Goal: Information Seeking & Learning: Learn about a topic

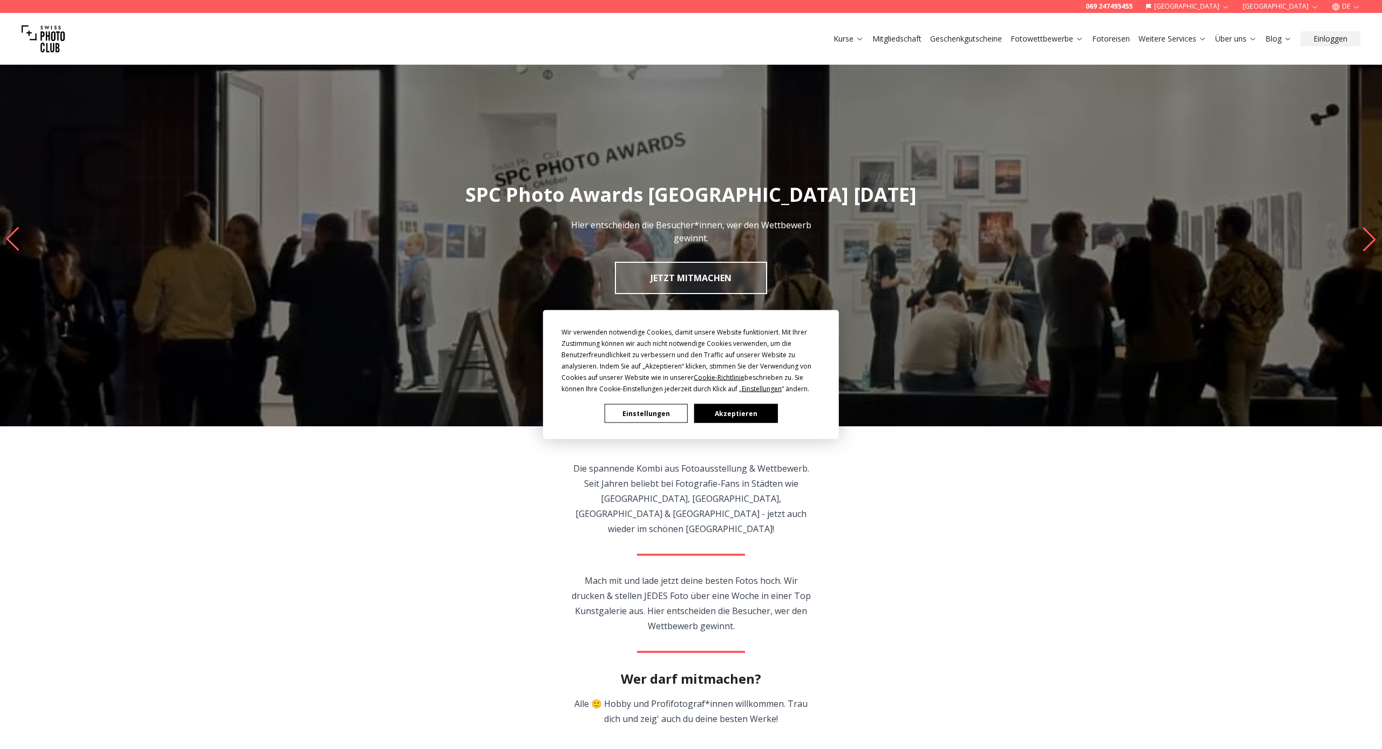
click at [721, 415] on button "Akzeptieren" at bounding box center [735, 413] width 83 height 19
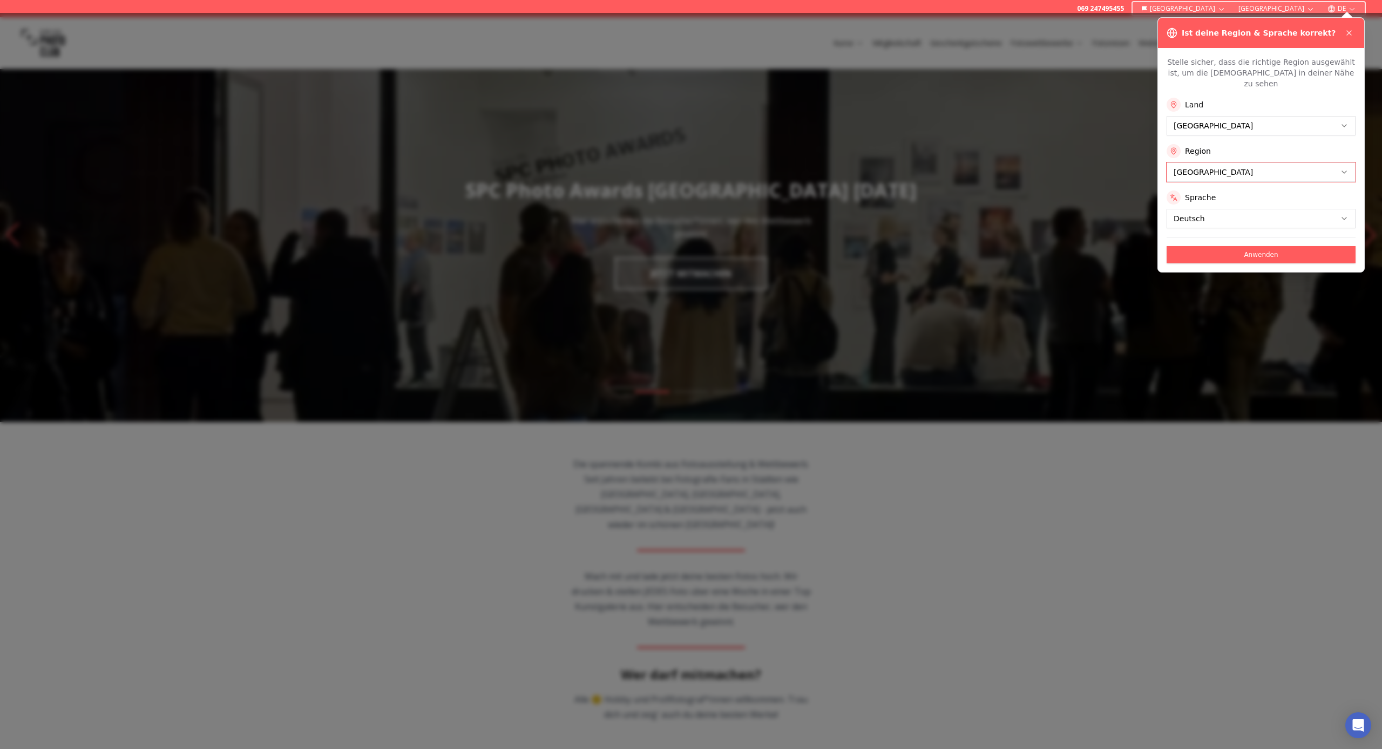
scroll to position [6, 0]
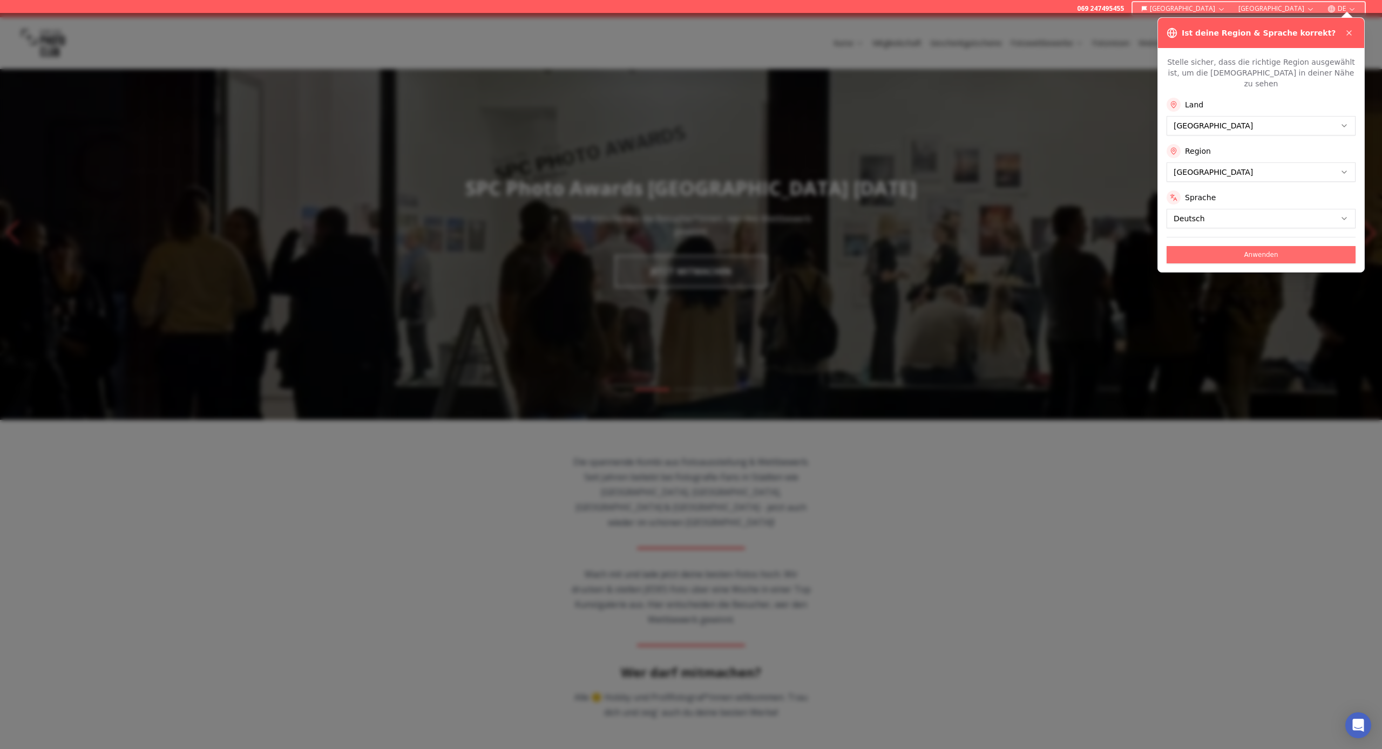
click at [756, 246] on button "Anwenden" at bounding box center [1260, 254] width 189 height 17
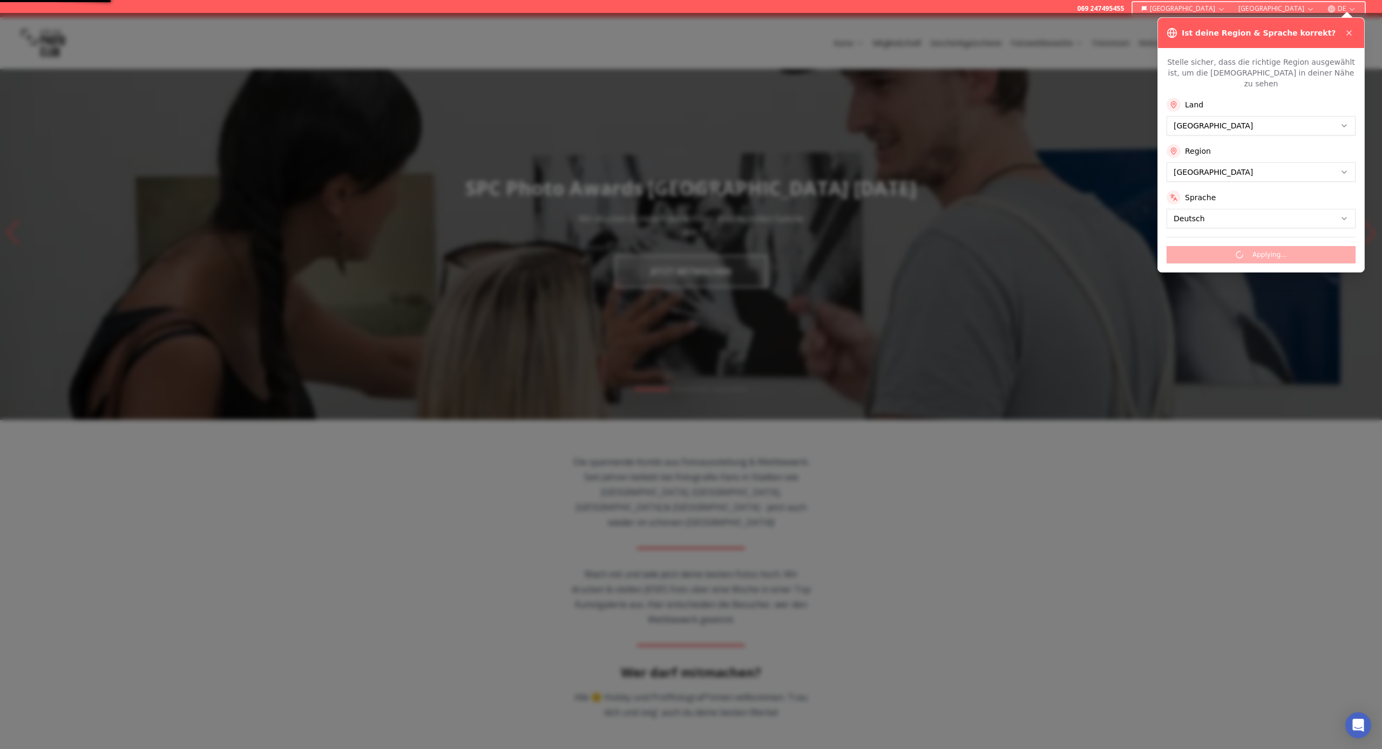
scroll to position [0, 0]
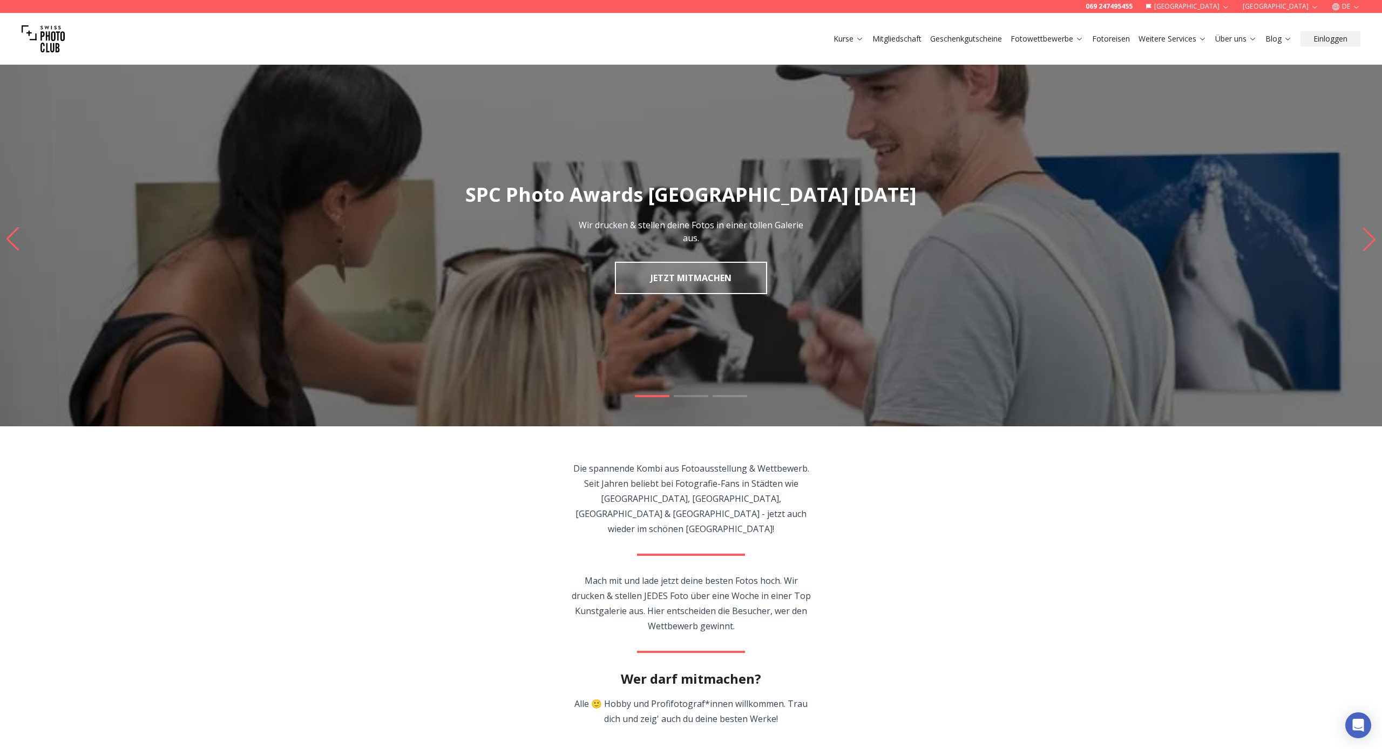
click at [756, 39] on link "Mitgliedschaft" at bounding box center [896, 38] width 49 height 11
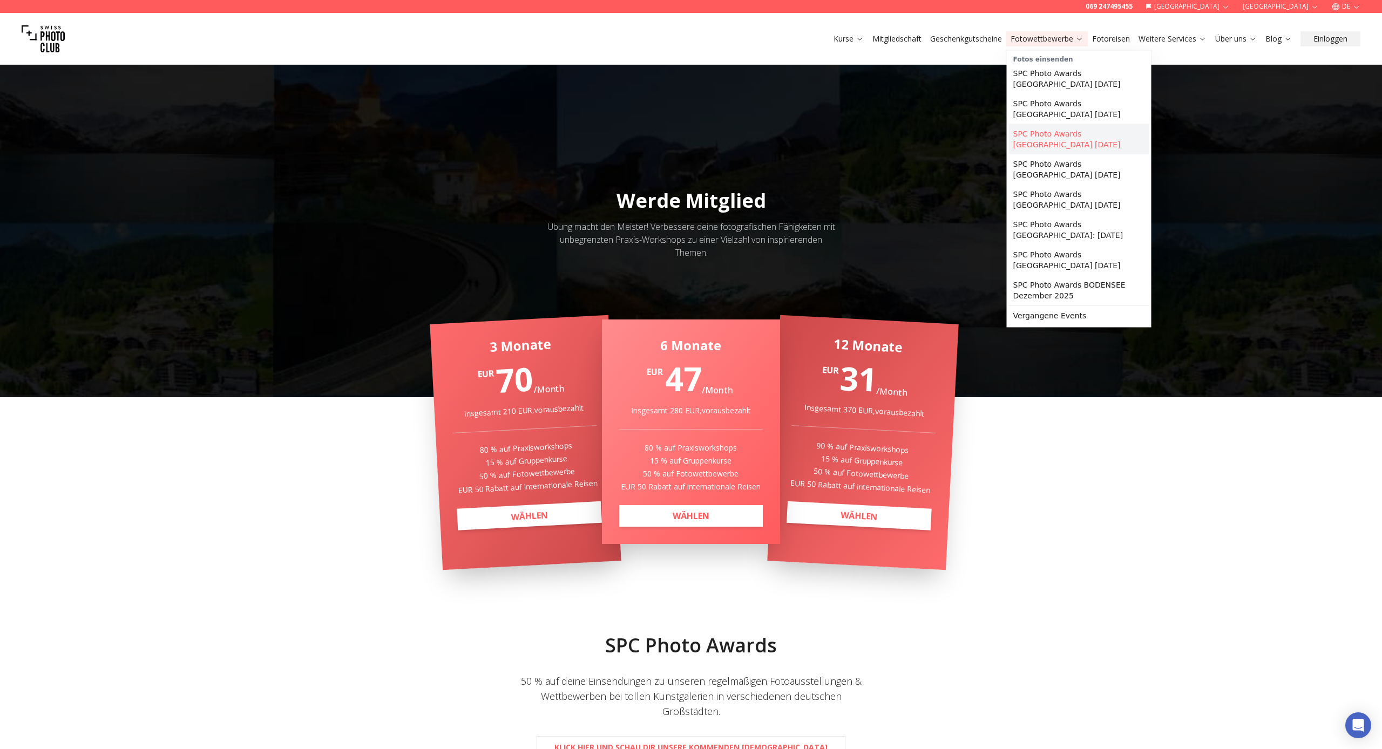
click at [756, 134] on link "SPC Photo Awards [GEOGRAPHIC_DATA] [DATE]" at bounding box center [1079, 139] width 140 height 30
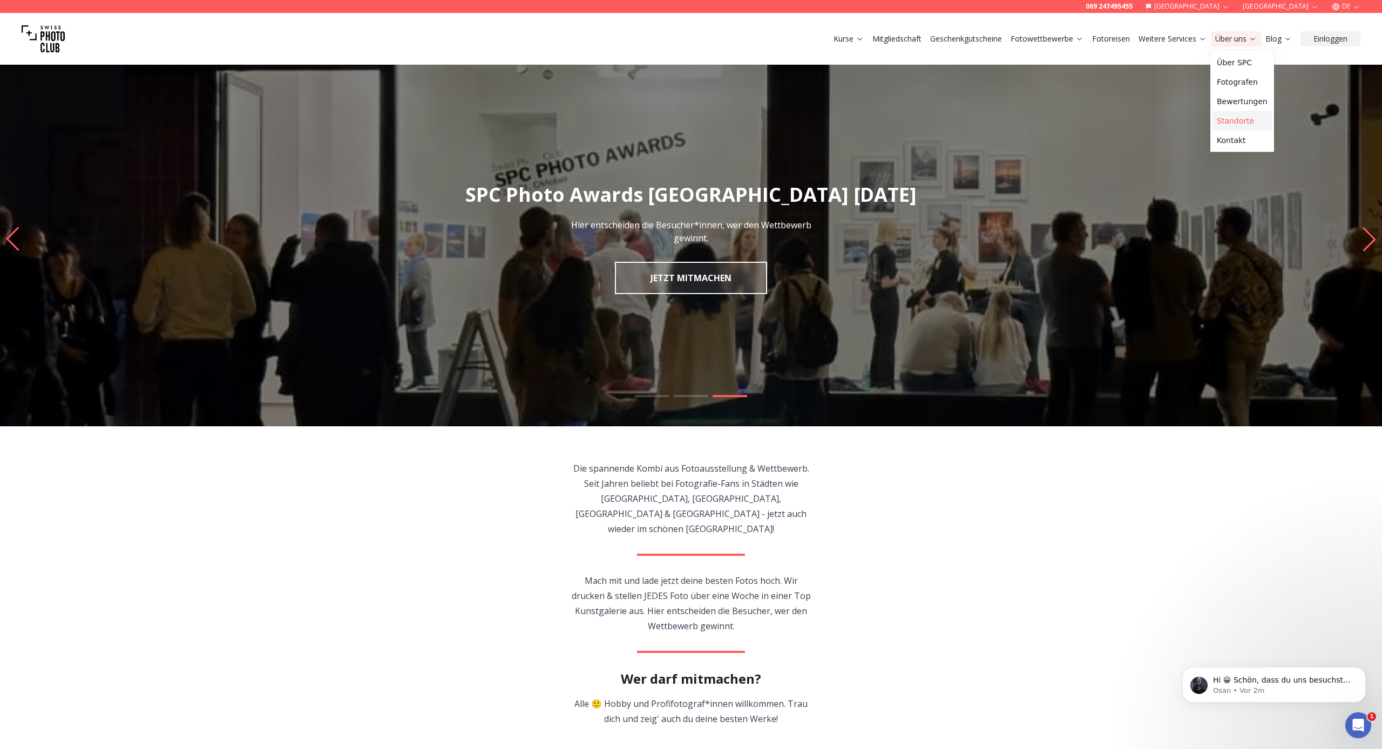
click at [756, 120] on link "Standorte" at bounding box center [1241, 120] width 59 height 19
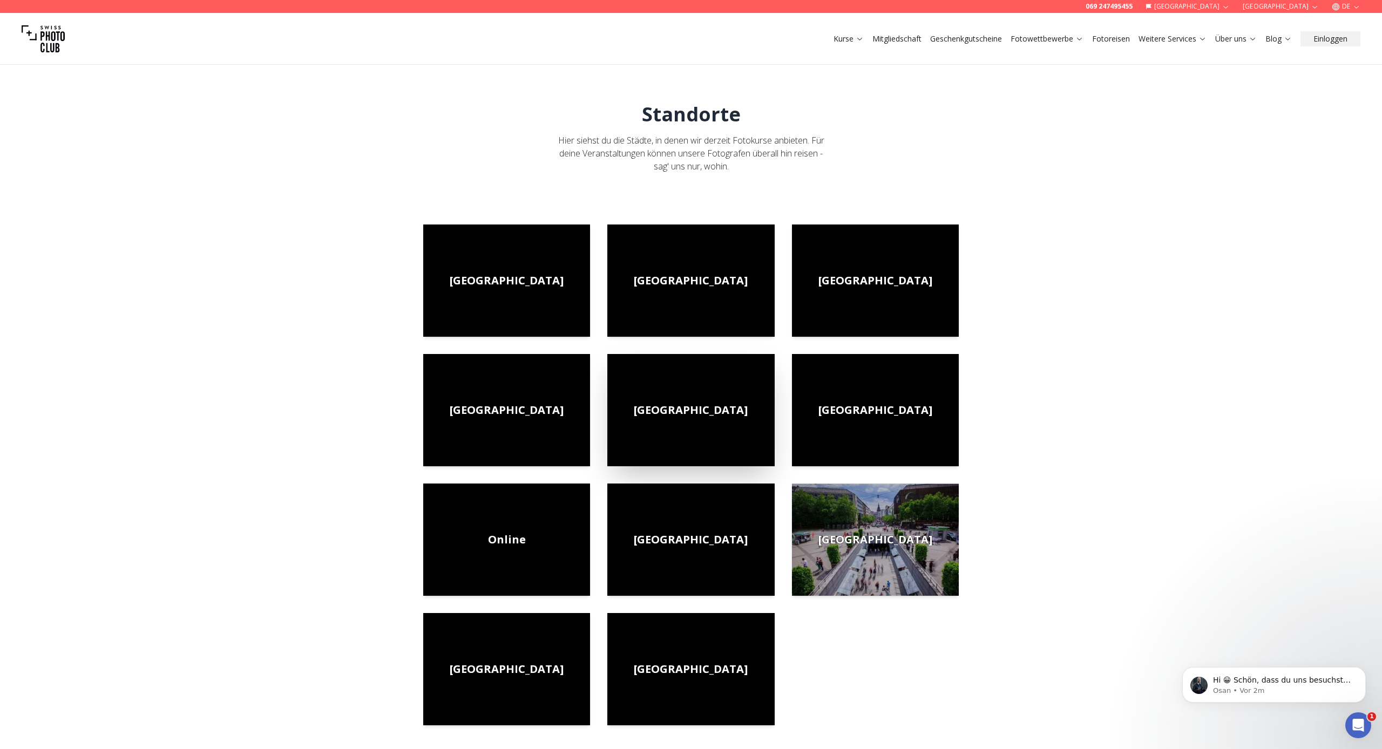
scroll to position [0, 1]
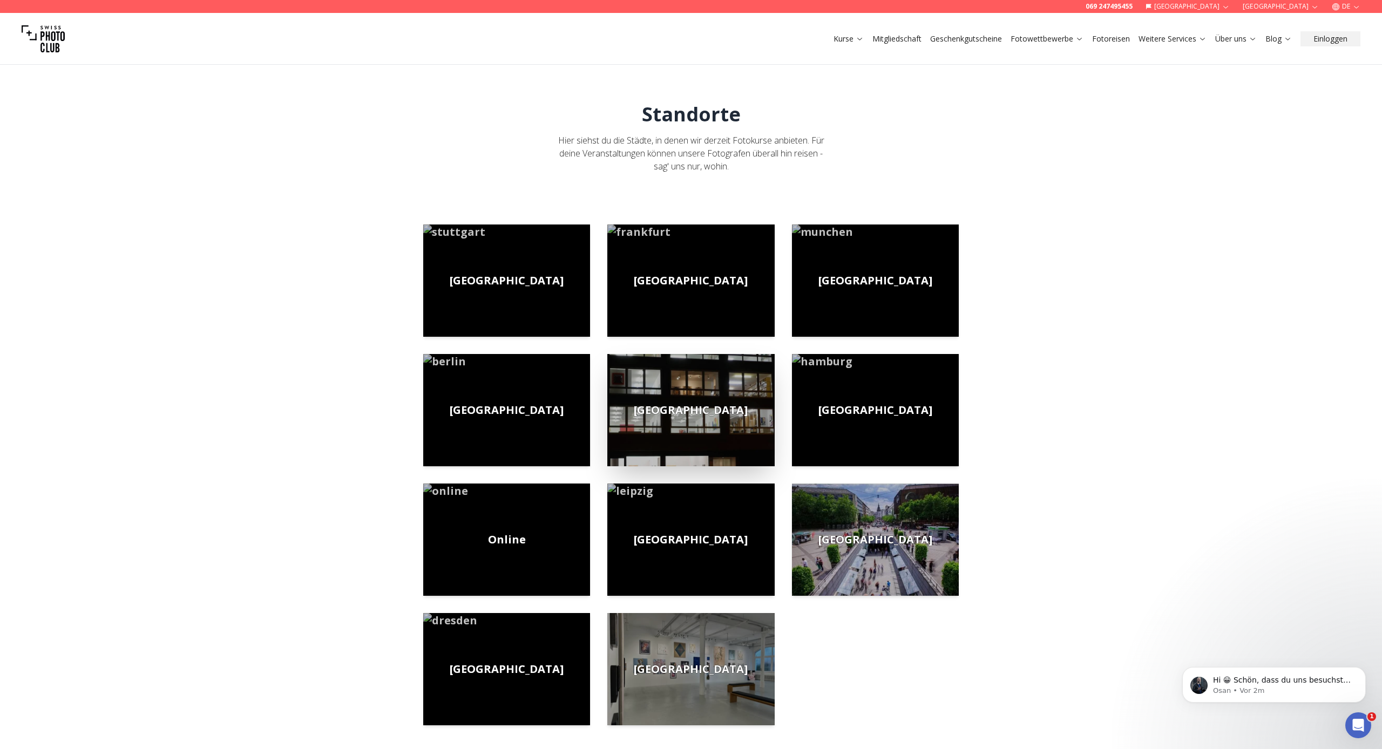
click at [701, 410] on span "[GEOGRAPHIC_DATA]" at bounding box center [691, 410] width 114 height 15
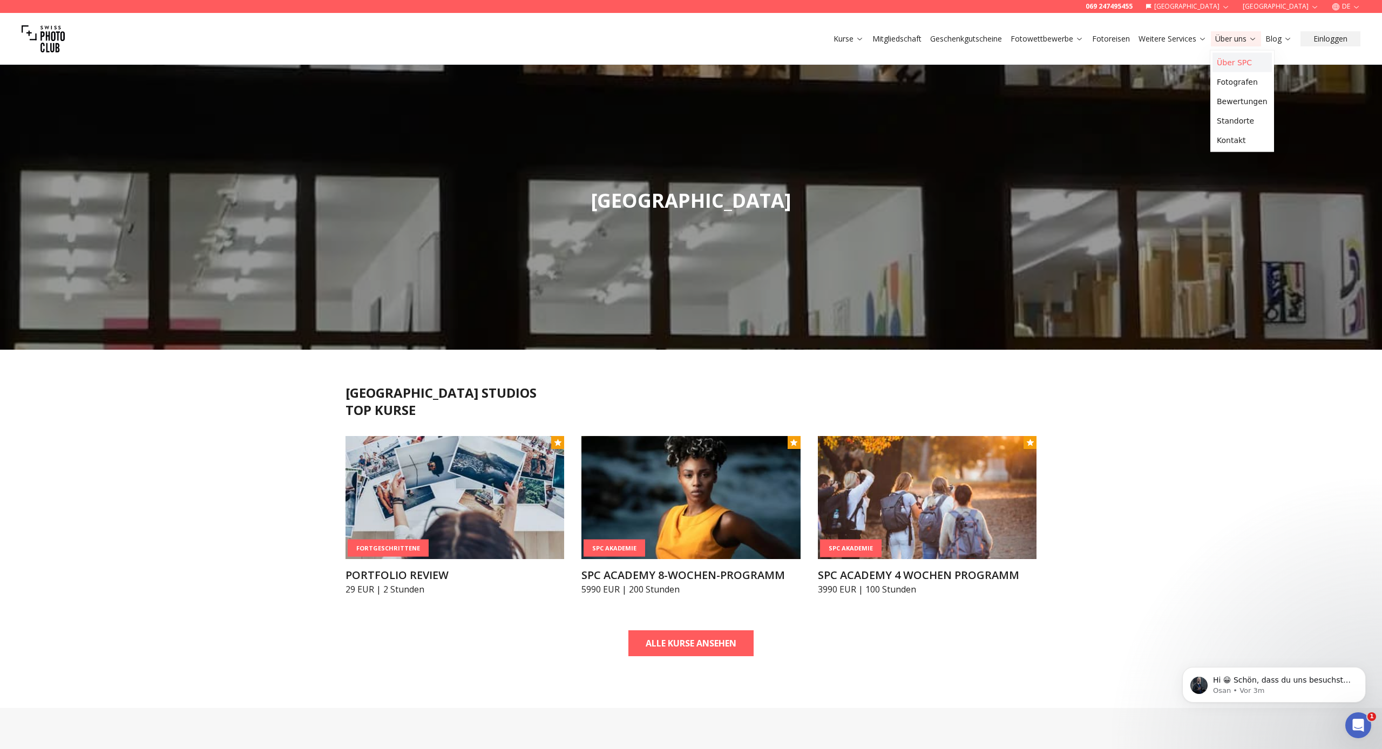
click at [756, 61] on link "Über SPC" at bounding box center [1241, 62] width 59 height 19
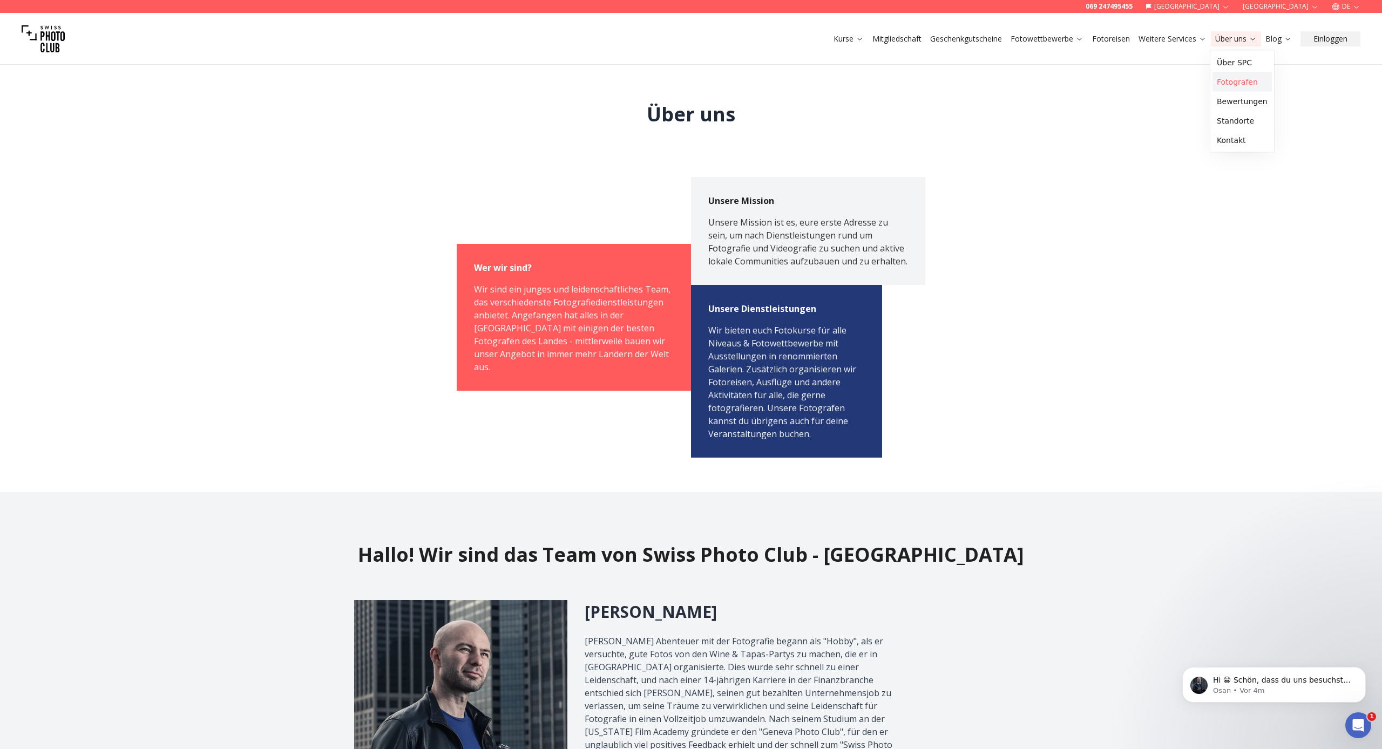
click at [756, 81] on link "Fotografen" at bounding box center [1241, 81] width 59 height 19
